Goal: Register for event/course

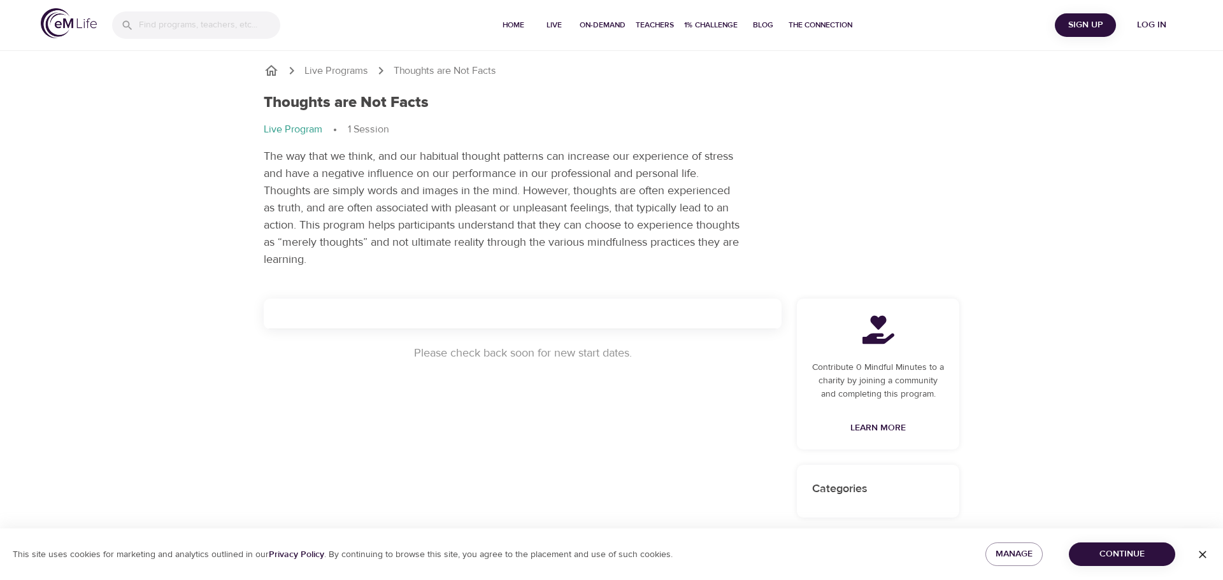
drag, startPoint x: 415, startPoint y: 68, endPoint x: 406, endPoint y: 69, distance: 9.0
click at [413, 69] on p "Thoughts are Not Facts" at bounding box center [445, 71] width 103 height 15
click at [353, 71] on p "Live Programs" at bounding box center [336, 71] width 64 height 15
click at [496, 204] on p "The way that we think, and our habitual thought patterns can increase our exper…" at bounding box center [503, 208] width 478 height 120
click at [1137, 27] on span "Log in" at bounding box center [1151, 25] width 51 height 16
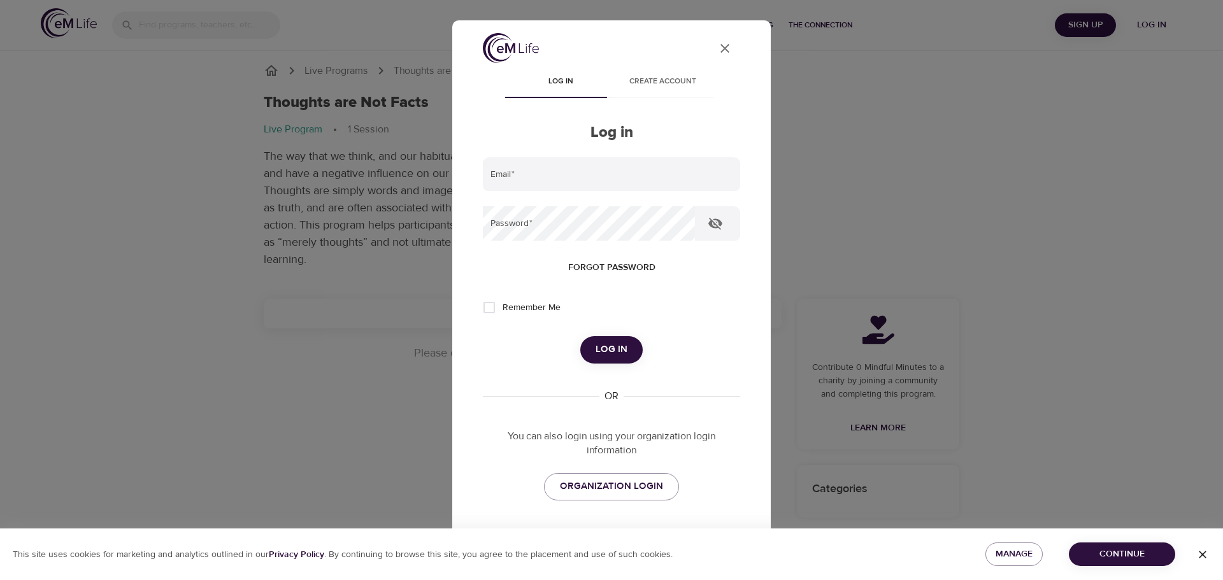
type input "mjf5k@virginia.edu"
click at [621, 348] on span "Log in" at bounding box center [611, 349] width 32 height 17
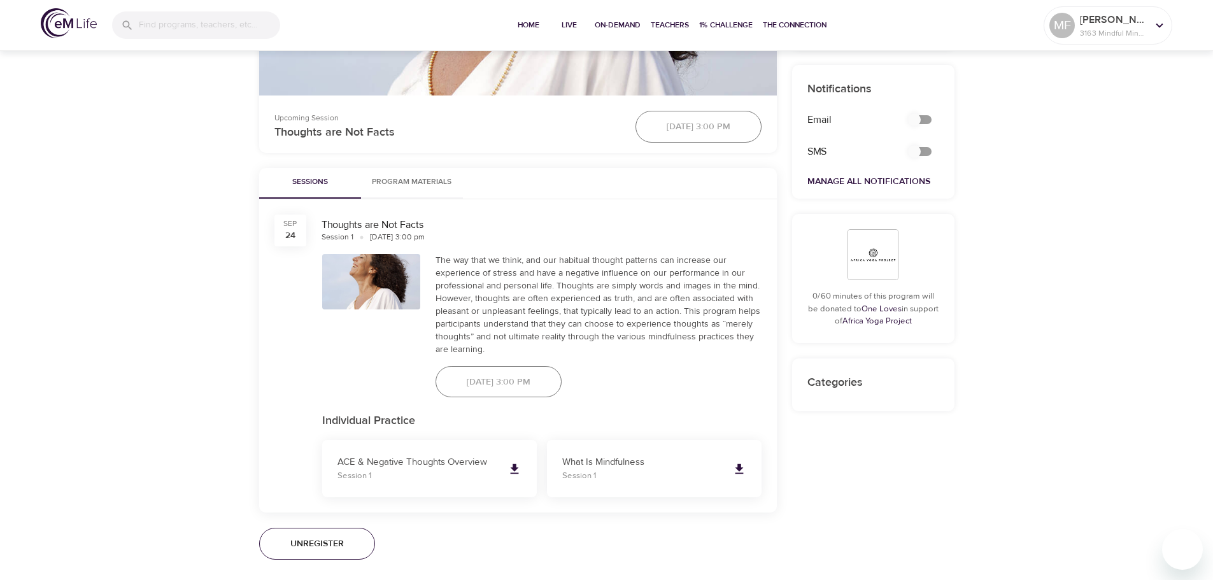
scroll to position [514, 0]
click at [291, 236] on div "24" at bounding box center [290, 233] width 10 height 13
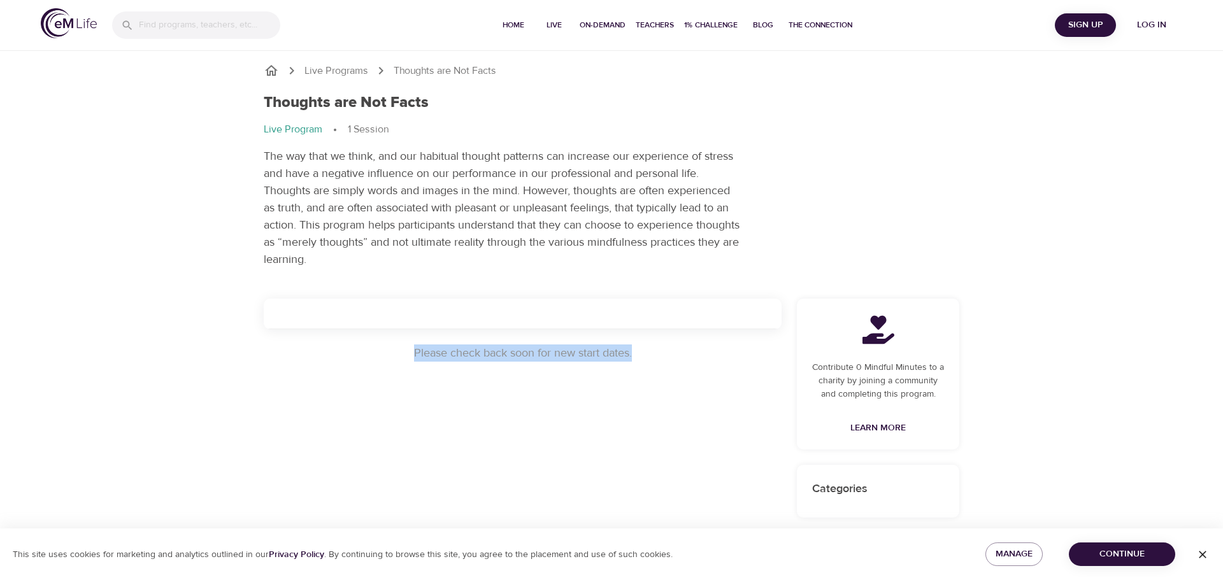
drag, startPoint x: 637, startPoint y: 358, endPoint x: 412, endPoint y: 349, distance: 225.6
click at [413, 349] on p "Please check back soon for new start dates." at bounding box center [523, 352] width 518 height 17
copy p "Please check back soon for new start dates."
click at [1137, 27] on span "Log in" at bounding box center [1151, 25] width 51 height 16
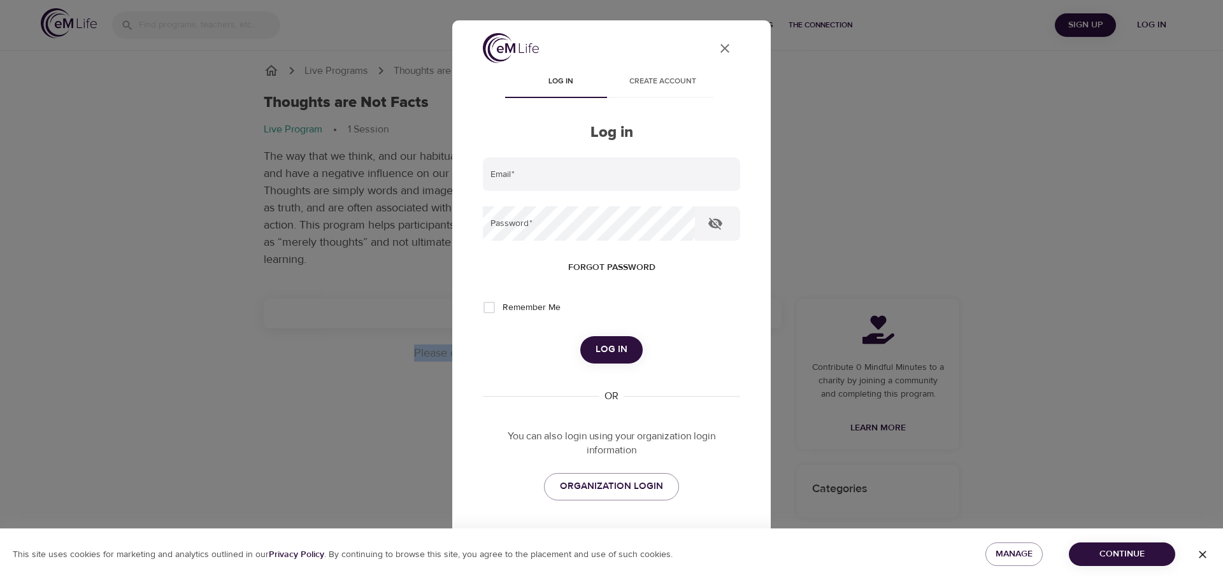
type input "mjf5k@virginia.edu"
click at [612, 343] on span "Log in" at bounding box center [611, 349] width 32 height 17
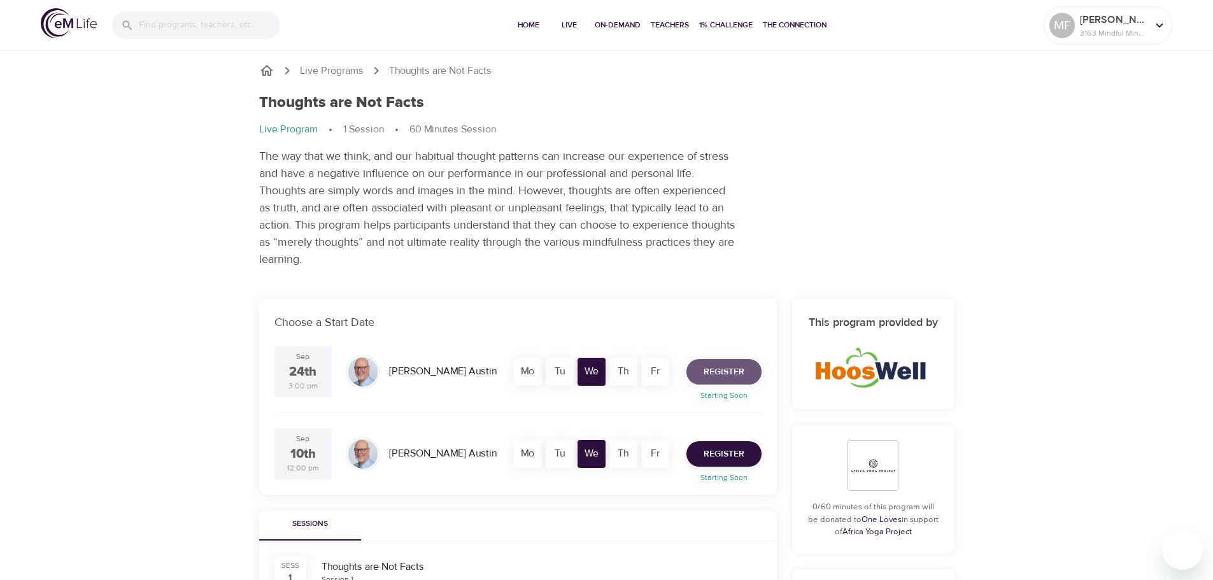
click at [734, 376] on span "Register" at bounding box center [724, 372] width 41 height 16
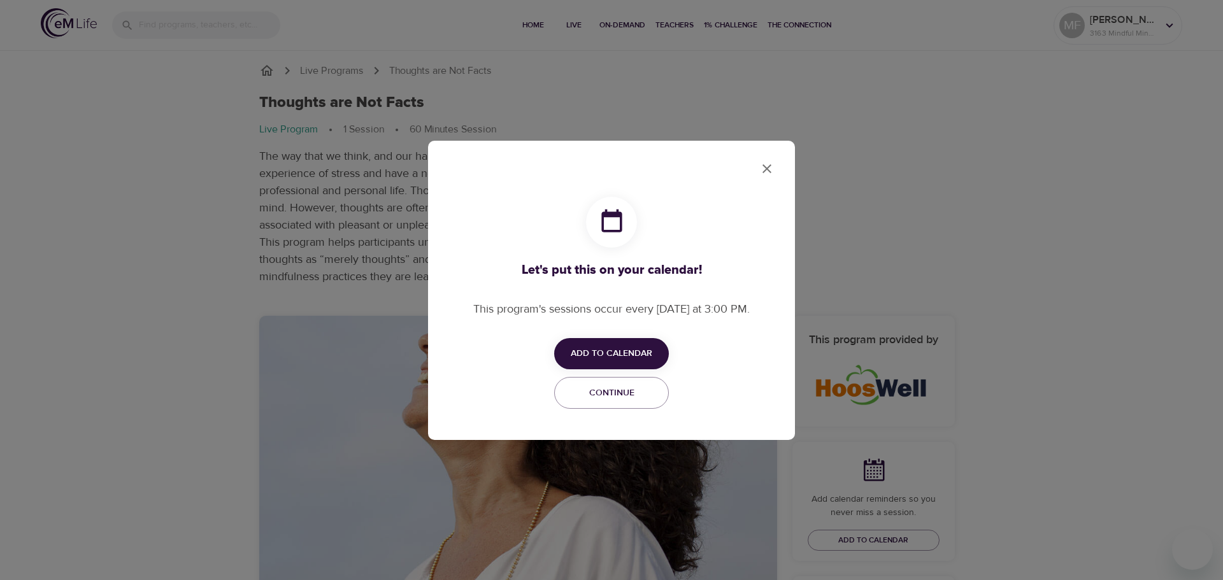
checkbox input "true"
click at [763, 166] on icon "close" at bounding box center [766, 168] width 15 height 15
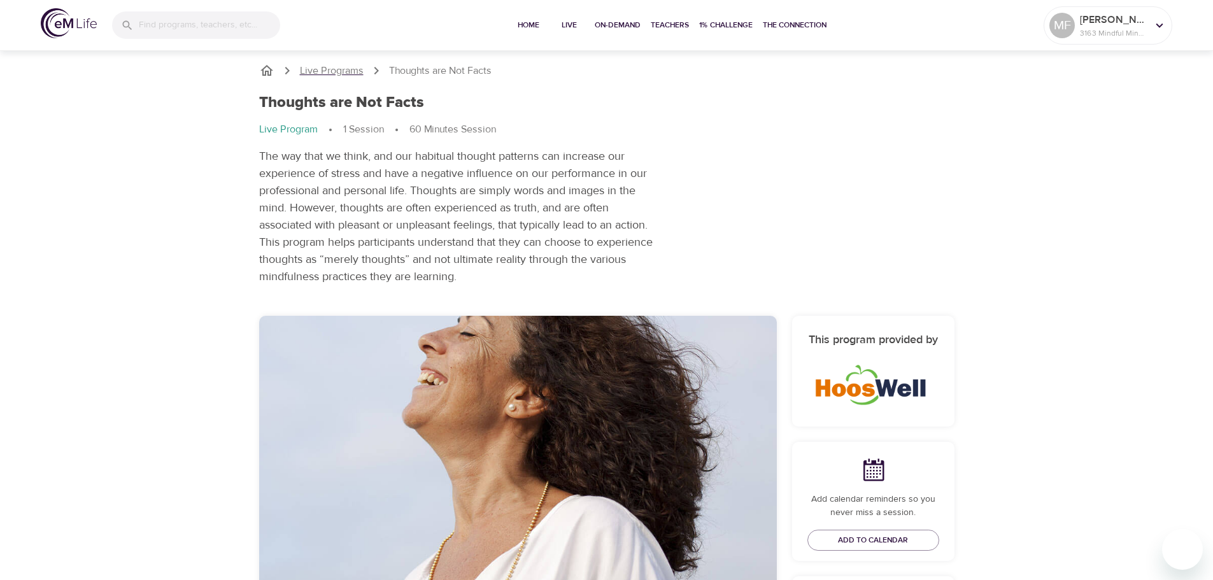
click at [325, 67] on p "Live Programs" at bounding box center [332, 71] width 64 height 15
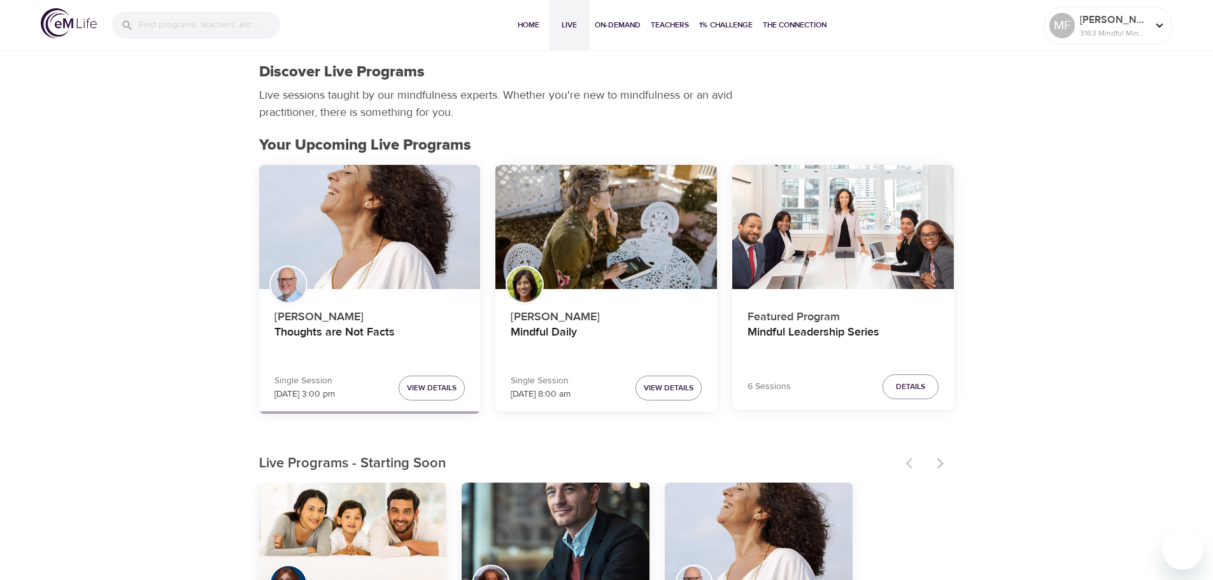
click at [146, 22] on input "search" at bounding box center [209, 24] width 141 height 27
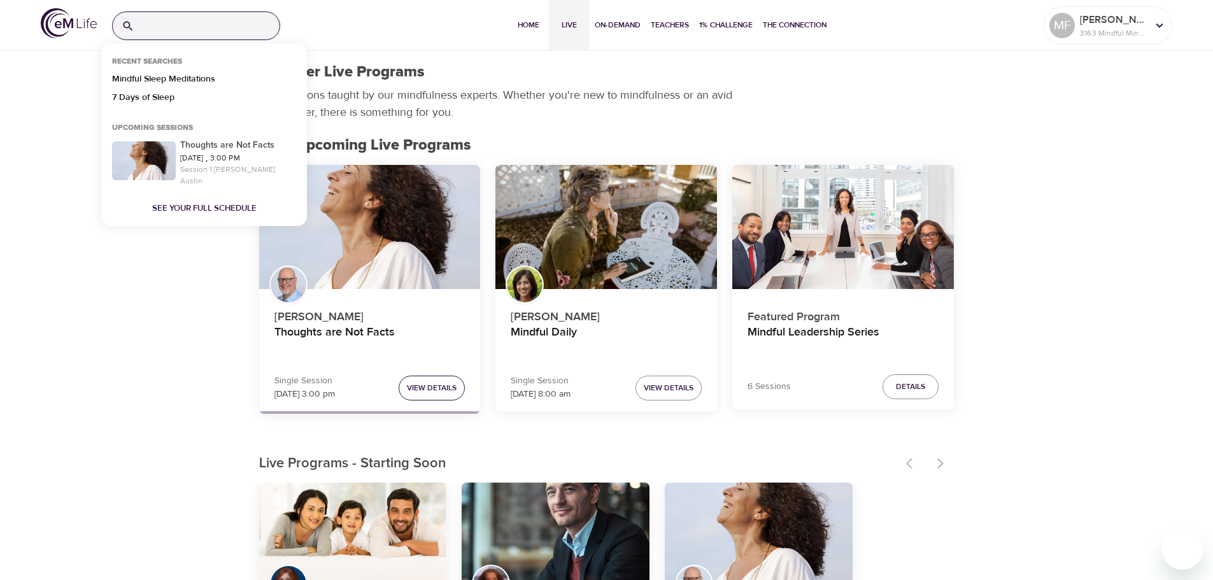
click at [423, 387] on span "View Details" at bounding box center [432, 387] width 50 height 13
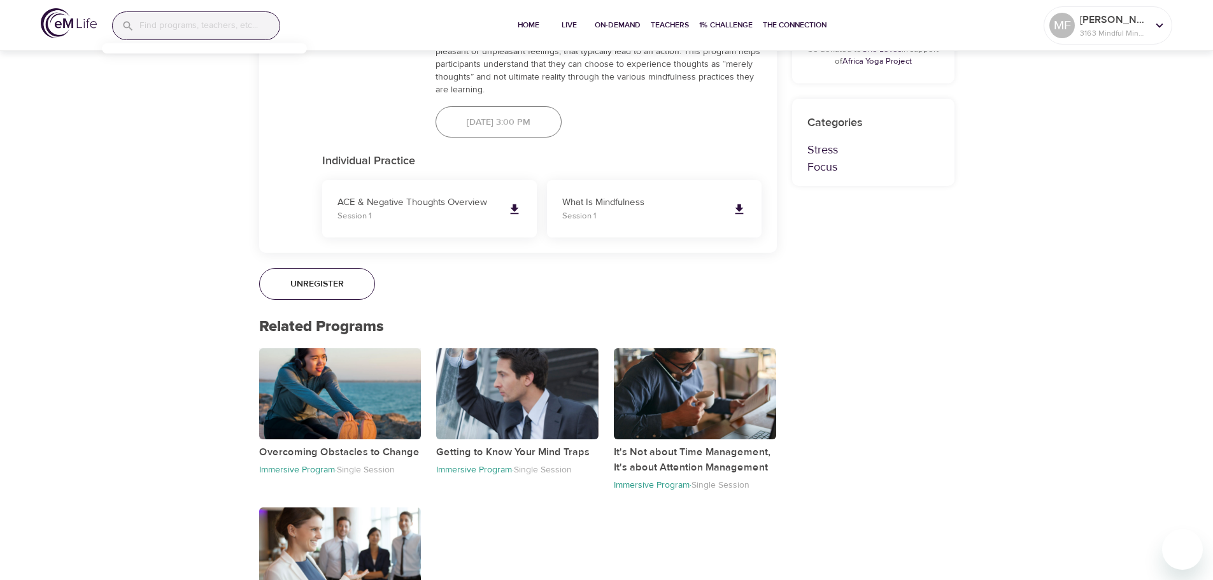
scroll to position [865, 0]
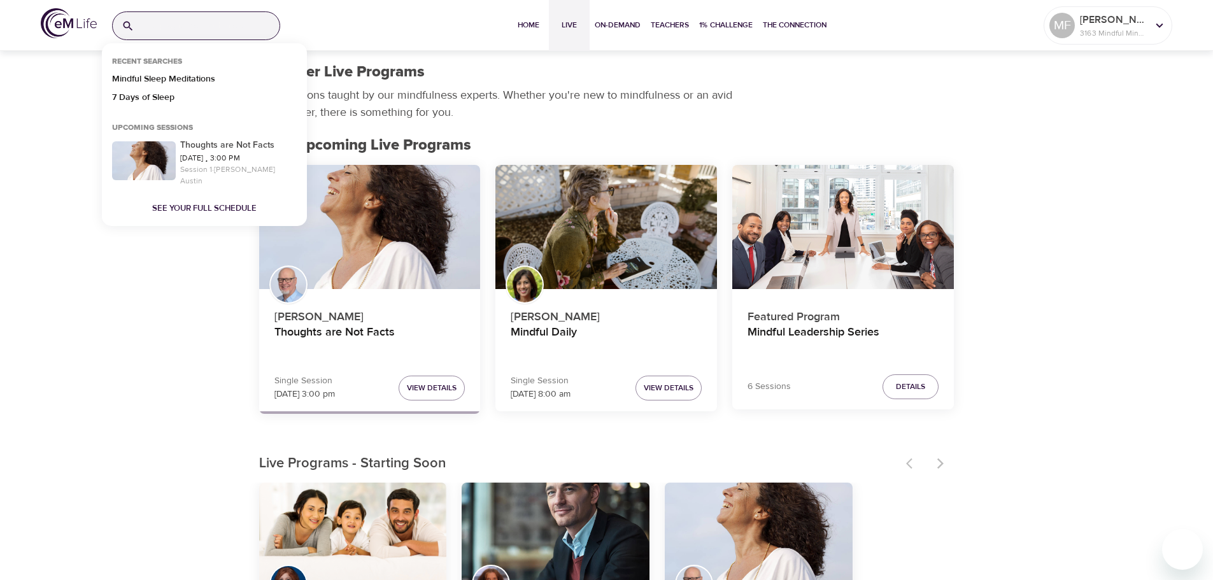
click at [152, 21] on input "search" at bounding box center [209, 25] width 140 height 27
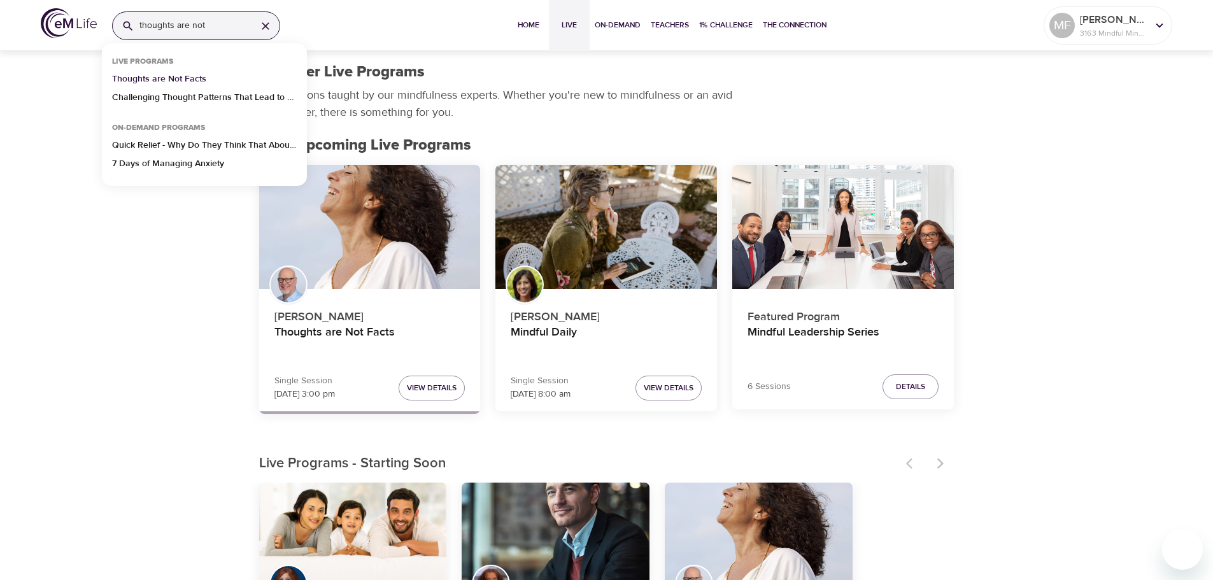
type input "thoughts are not"
click at [135, 82] on p "Thoughts are Not Facts" at bounding box center [159, 82] width 94 height 18
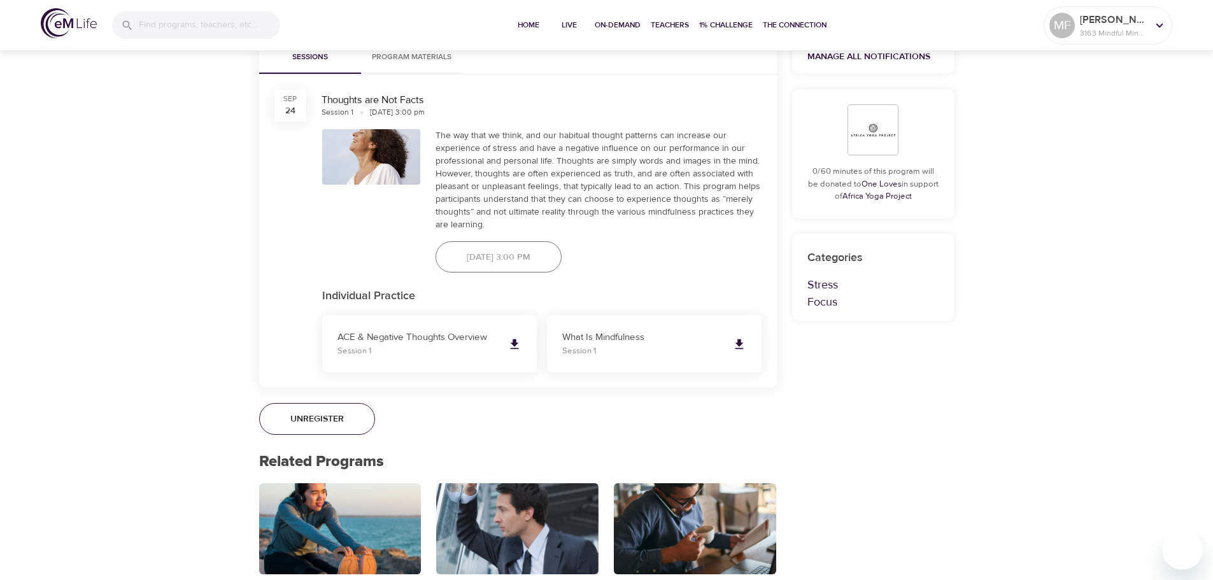
scroll to position [637, 0]
click at [343, 423] on span "Unregister" at bounding box center [316, 419] width 53 height 16
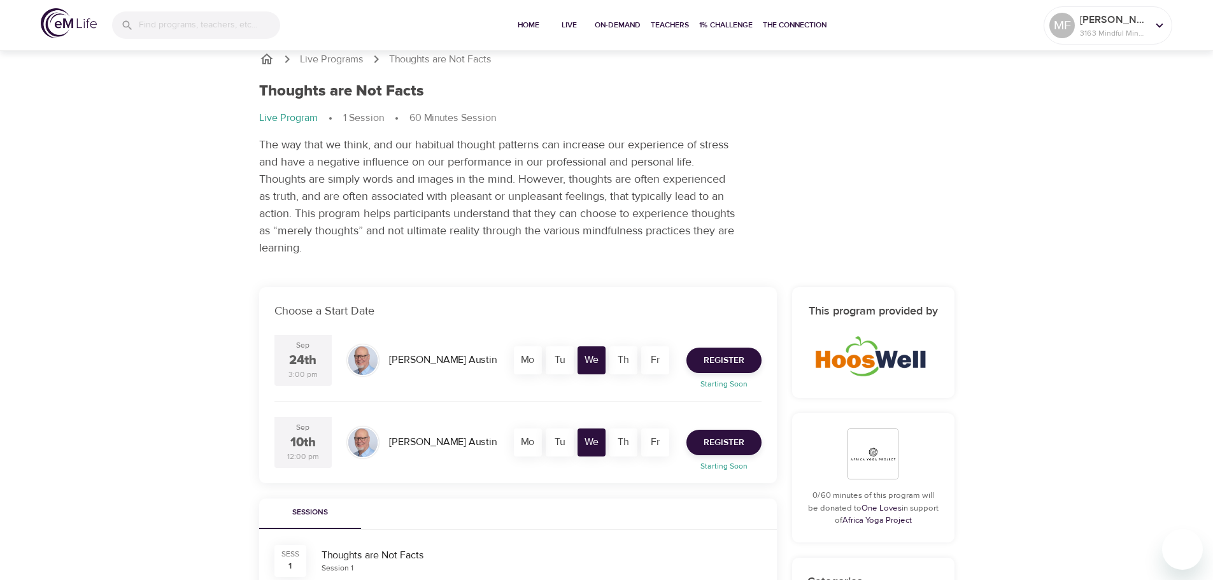
scroll to position [0, 0]
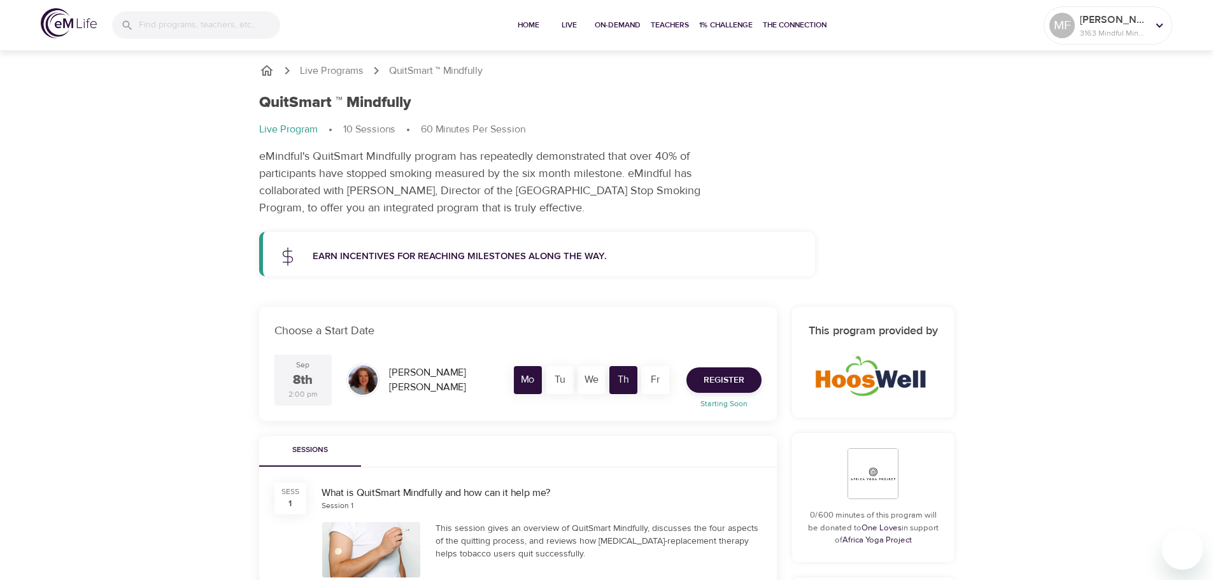
scroll to position [64, 0]
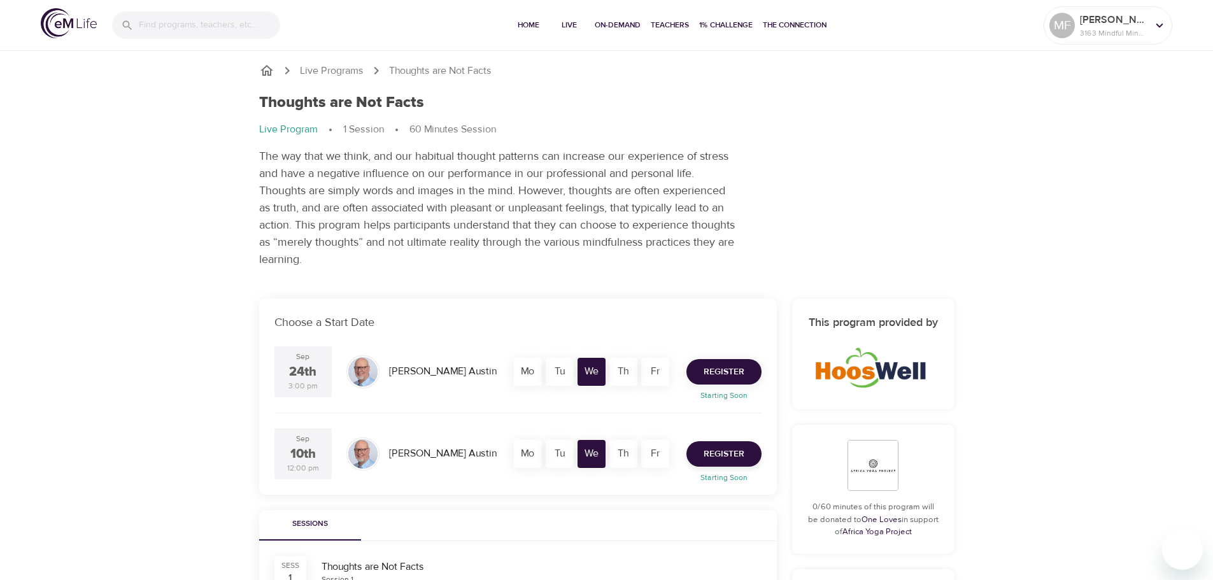
click at [727, 376] on span "Register" at bounding box center [724, 372] width 41 height 16
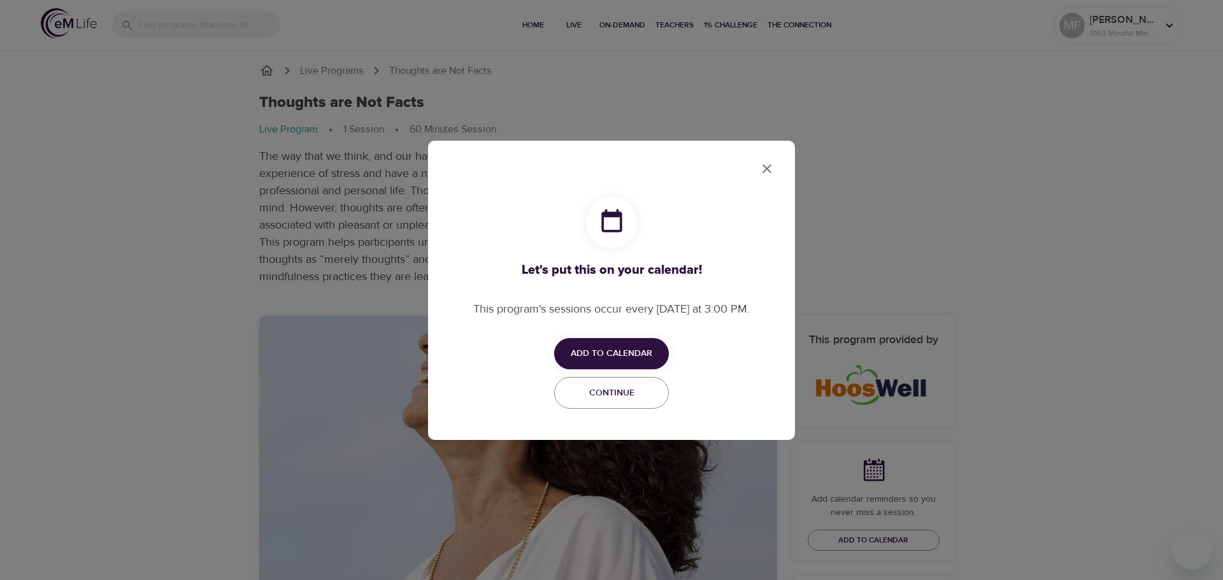
checkbox input "true"
click at [648, 354] on span "Add to Calendar" at bounding box center [612, 354] width 82 height 16
click at [762, 164] on div at bounding box center [611, 290] width 1223 height 580
click at [646, 347] on span "Add to Calendar" at bounding box center [612, 354] width 82 height 16
click at [649, 400] on li "Add to Google Calendar Outlook" at bounding box center [630, 403] width 153 height 25
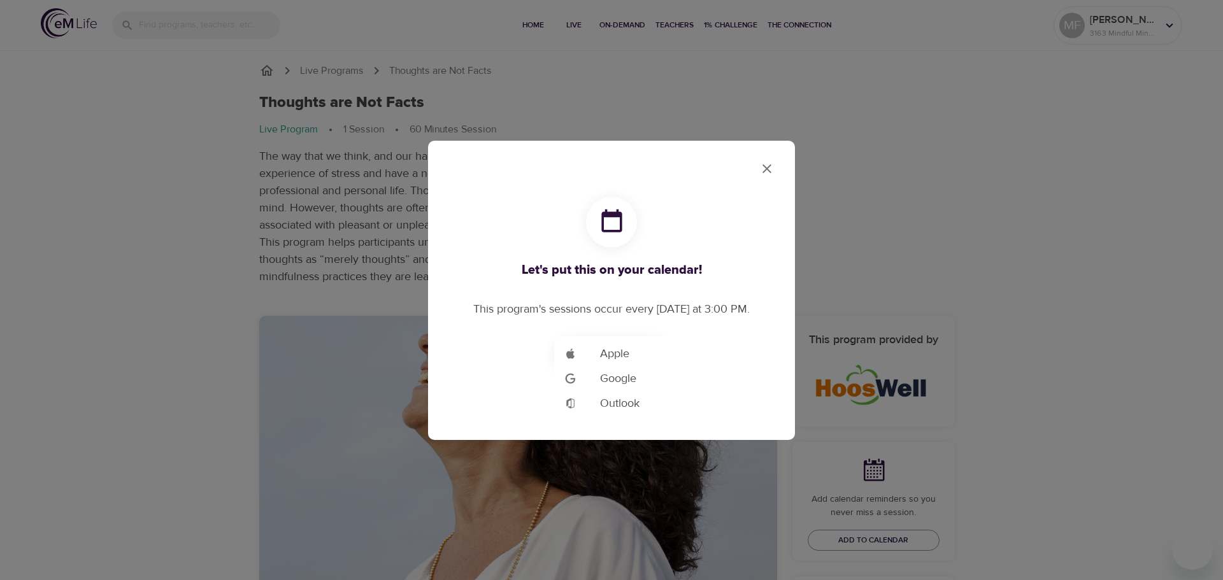
click at [769, 173] on div at bounding box center [611, 290] width 1223 height 580
click at [764, 173] on icon "close" at bounding box center [766, 168] width 15 height 15
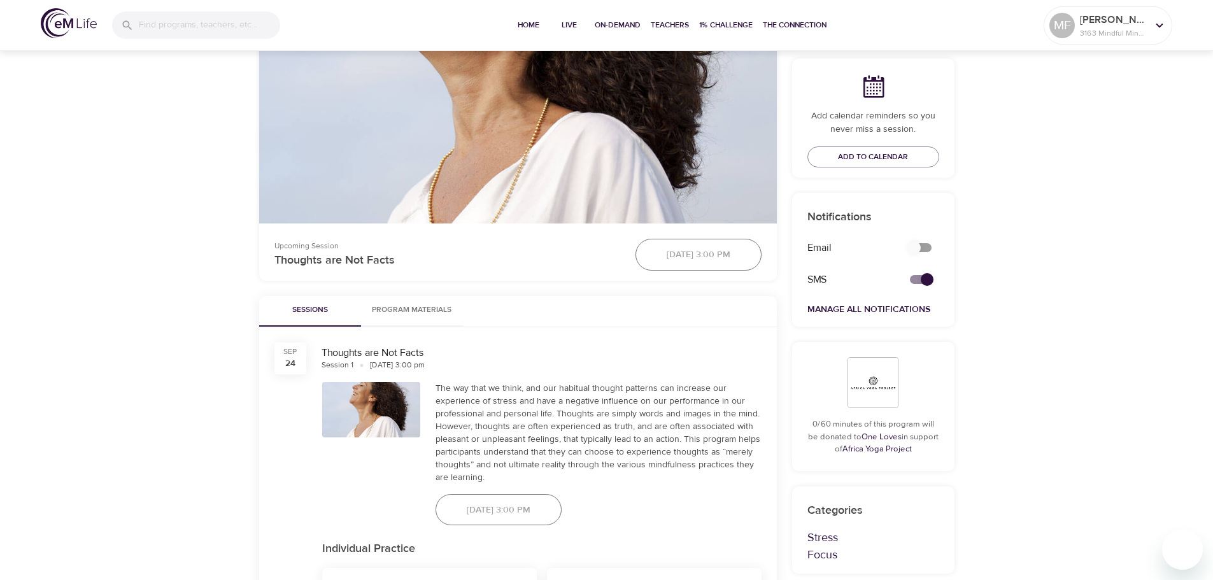
scroll to position [573, 0]
